Goal: Find specific page/section

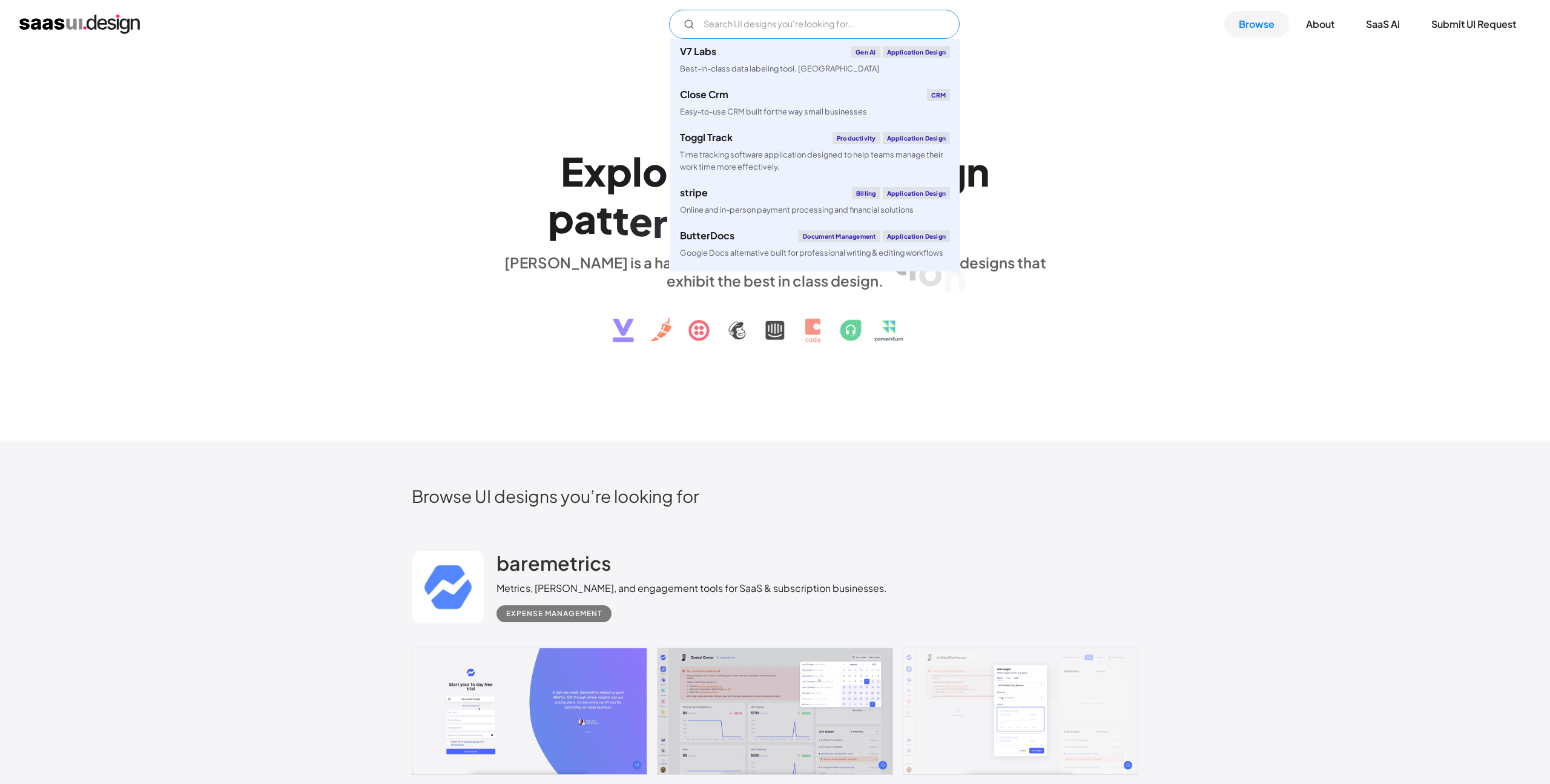
click at [791, 28] on input "Email Form" at bounding box center [814, 24] width 291 height 29
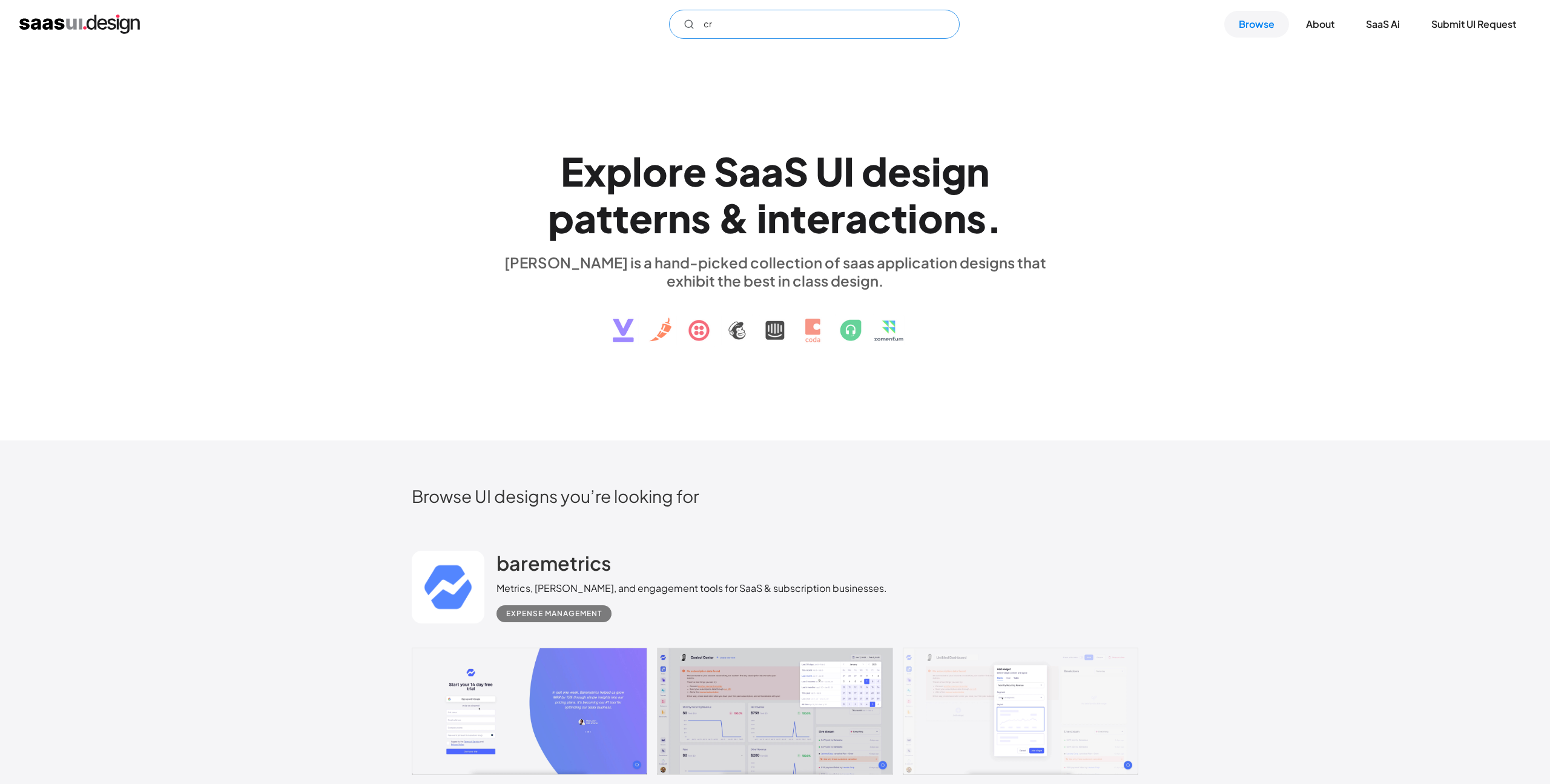
type input "c"
type input "p"
type input "z"
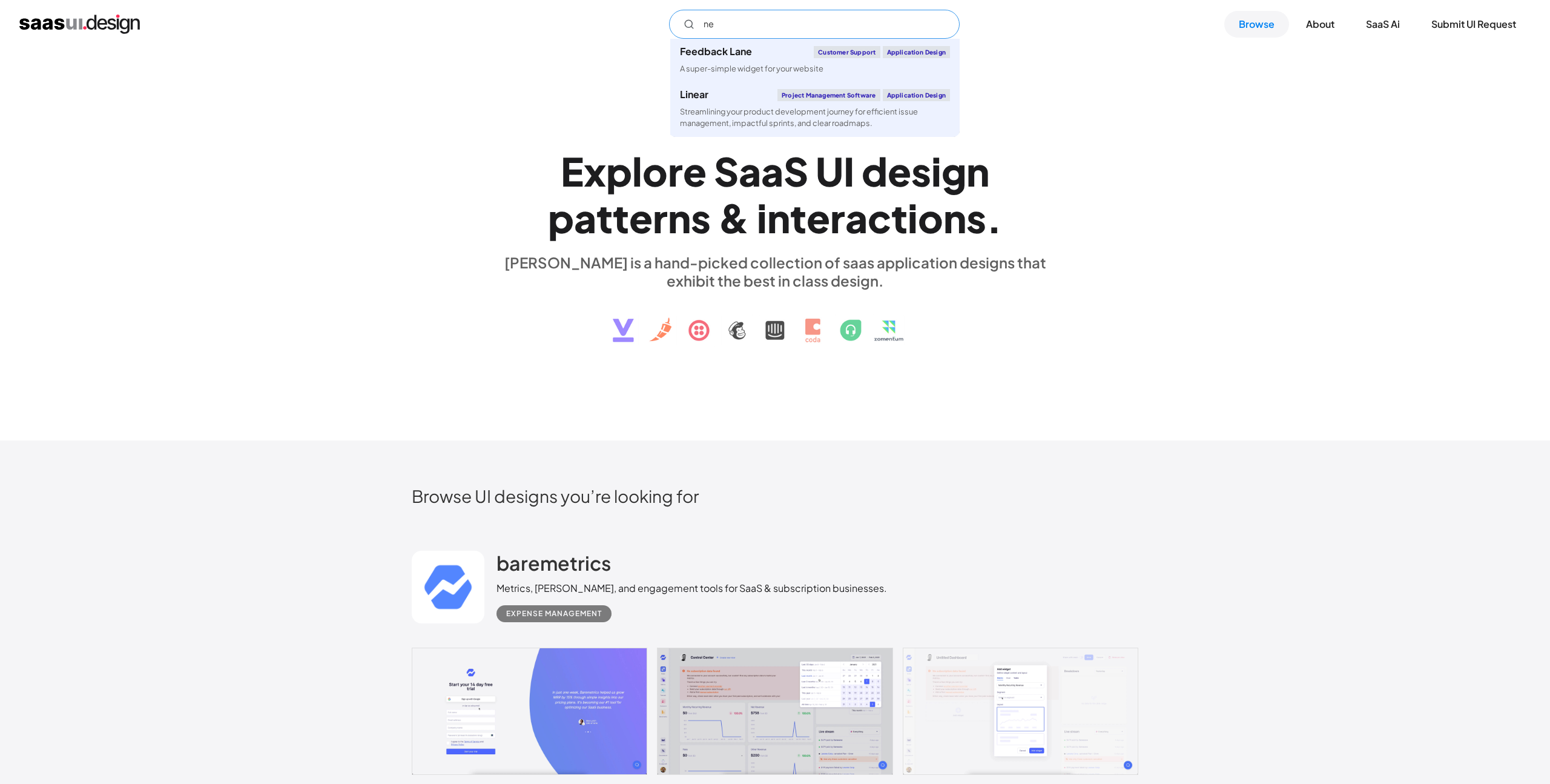
type input "n"
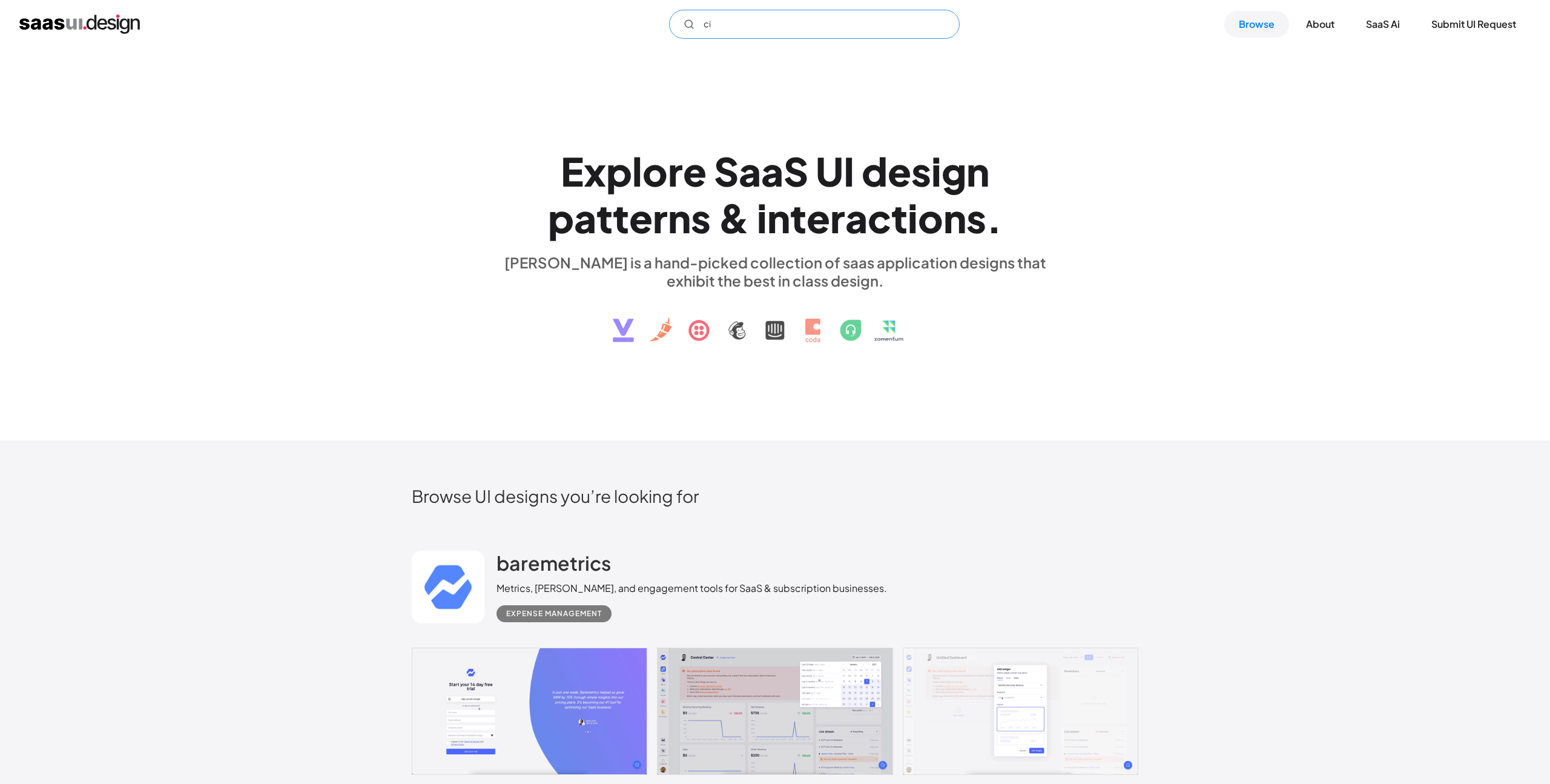
type input "c"
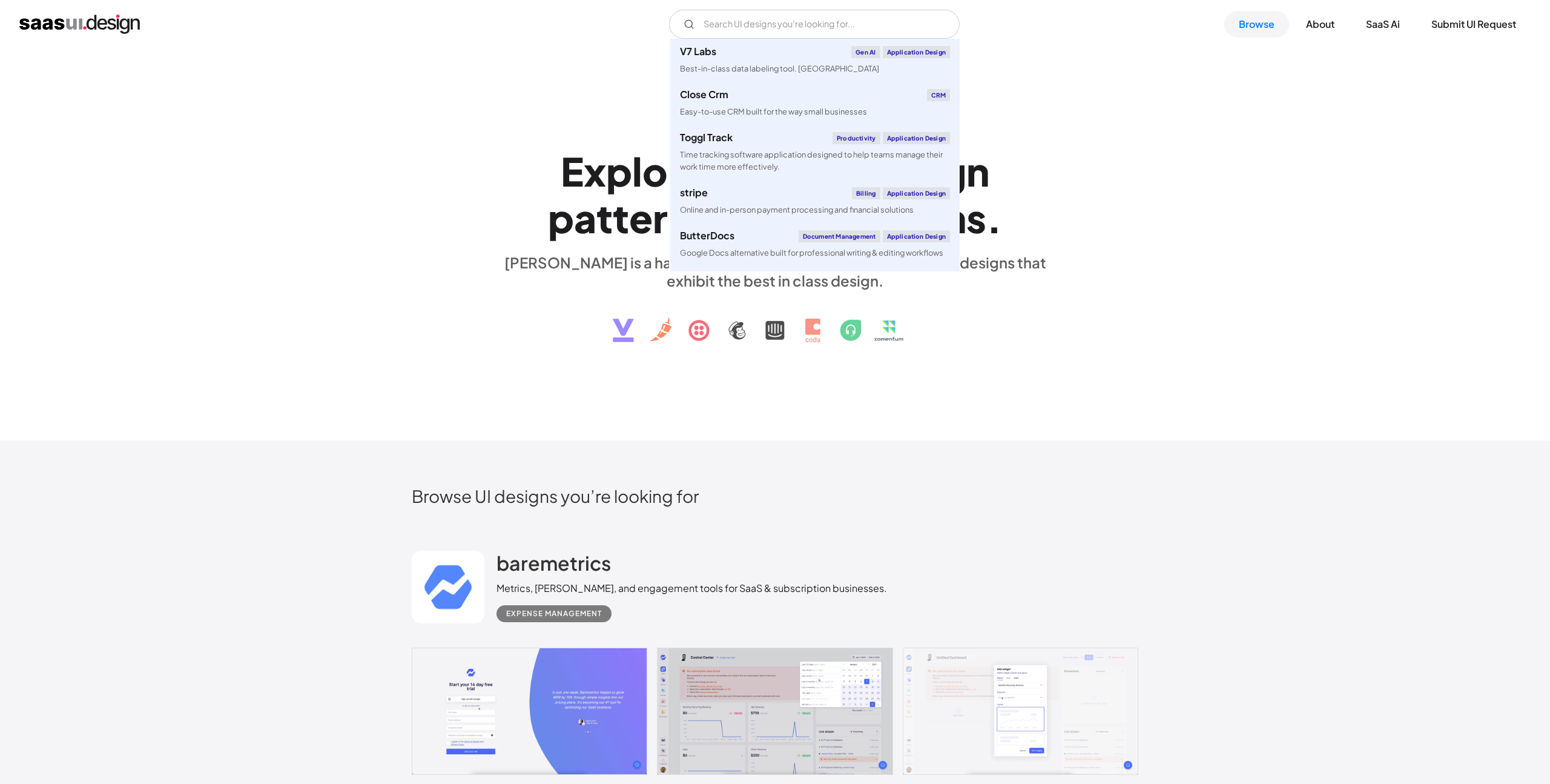
click at [1305, 150] on div "E x p l o r e S a a S U I d e s i g n p a t t e r n s & i n t e r a c t i o n s…" at bounding box center [775, 244] width 1550 height 392
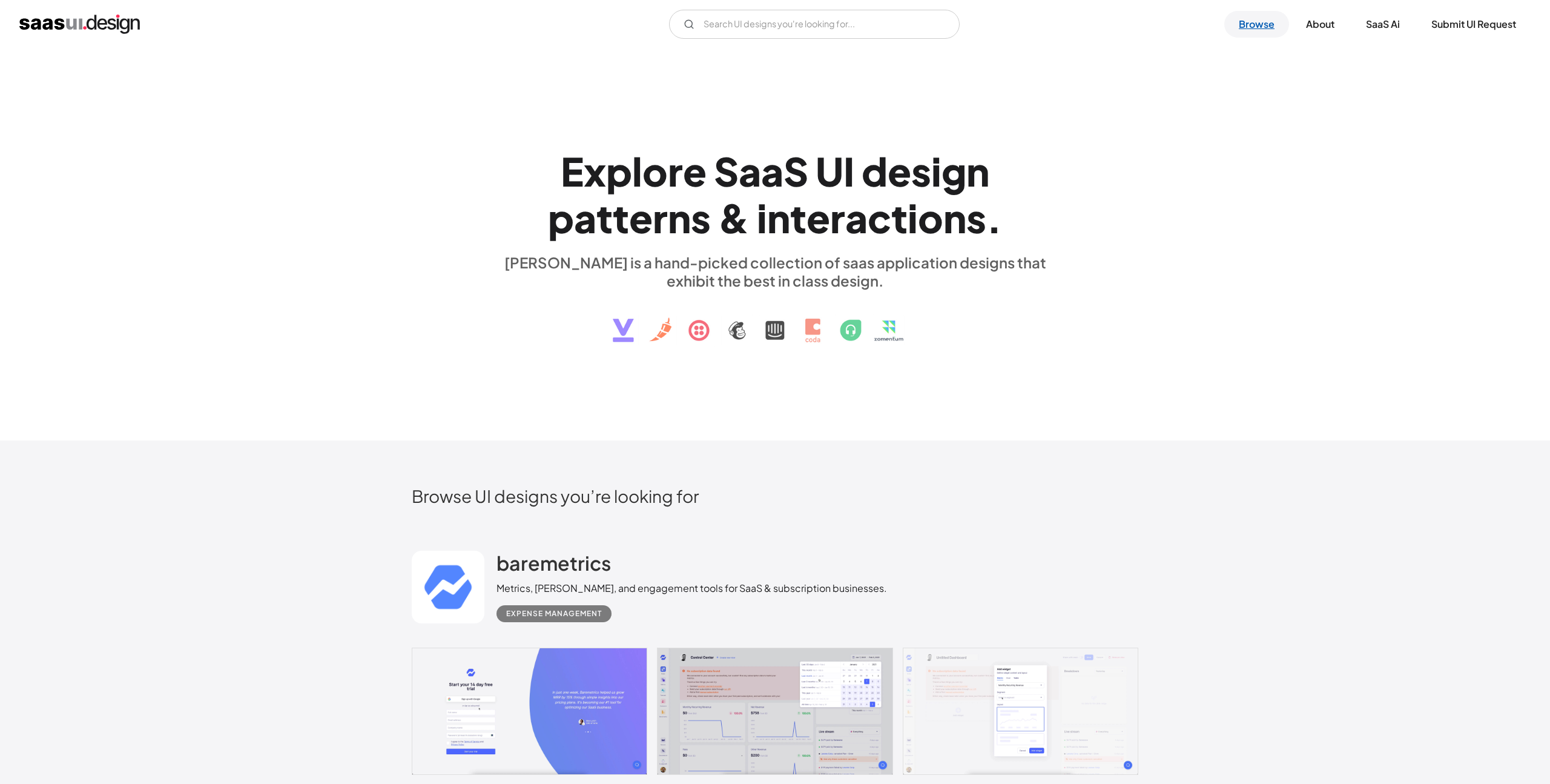
click at [1260, 20] on link "Browse" at bounding box center [1256, 24] width 65 height 27
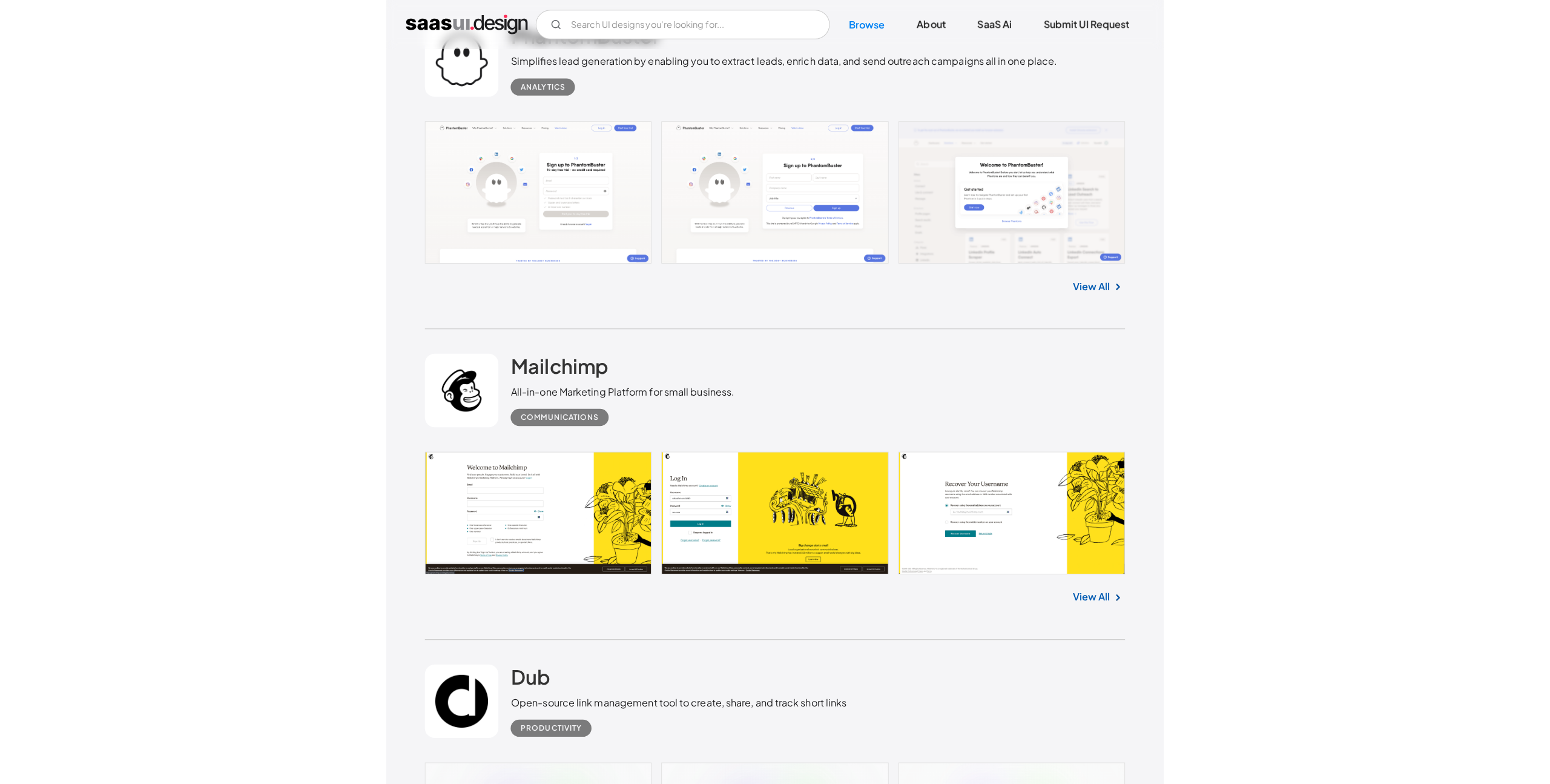
scroll to position [5233, 0]
